Goal: Navigation & Orientation: Go to known website

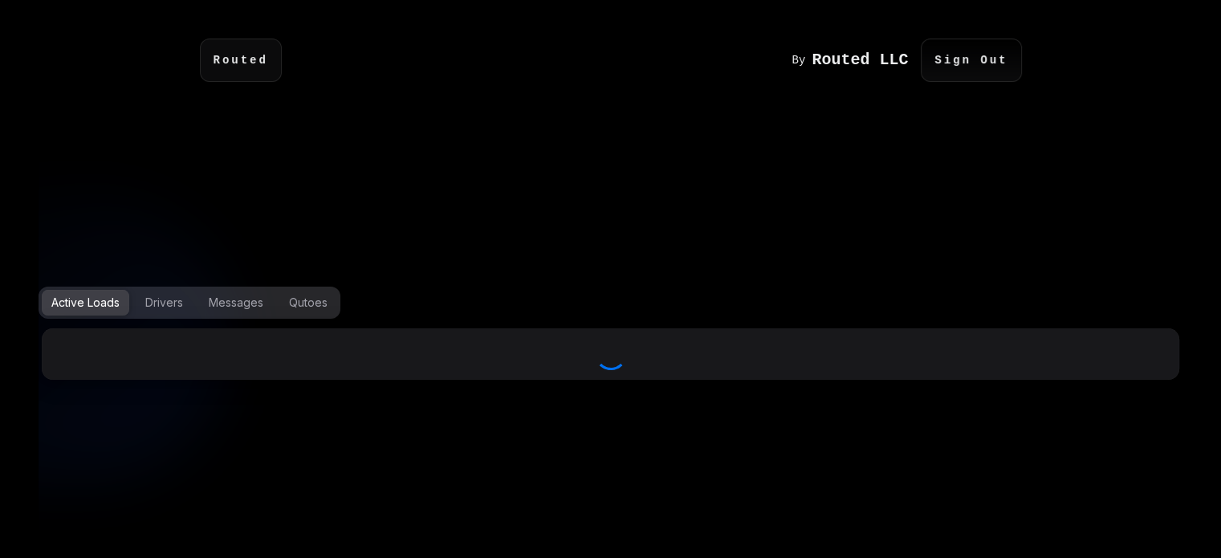
select select "***"
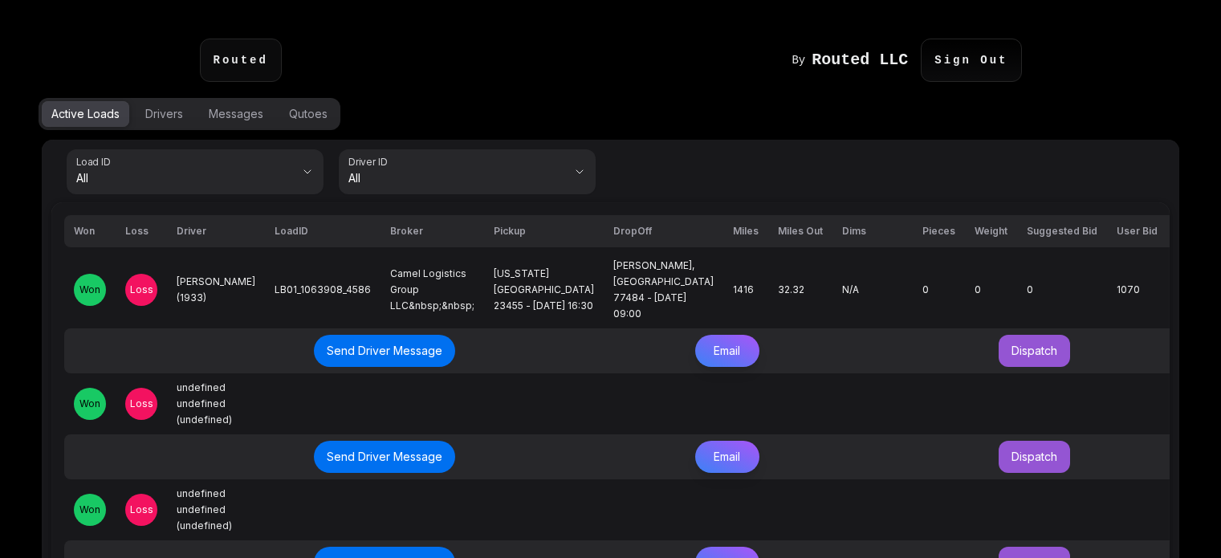
select select "***"
